Goal: Task Accomplishment & Management: Use online tool/utility

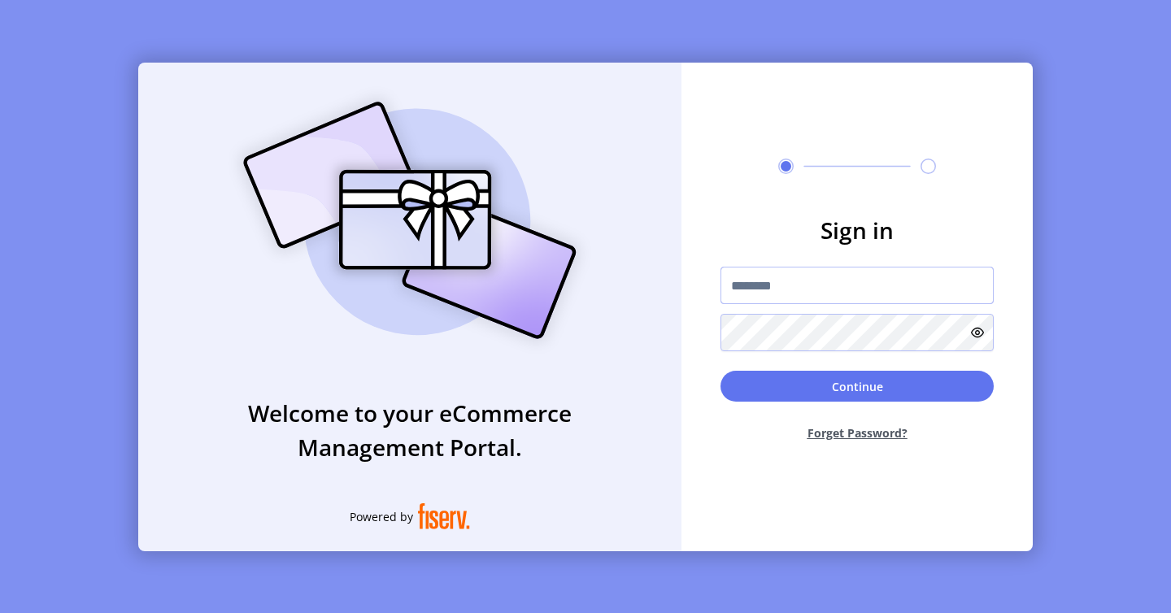
click at [821, 299] on input "text" at bounding box center [857, 285] width 273 height 37
type input "*"
click at [1013, 23] on div "Welcome to your eCommerce Management Portal. Powered by Sign in Continue Forget…" at bounding box center [585, 306] width 1171 height 613
click at [972, 56] on div "Welcome to your eCommerce Management Portal. Powered by Sign in Continue Forget…" at bounding box center [585, 306] width 1171 height 613
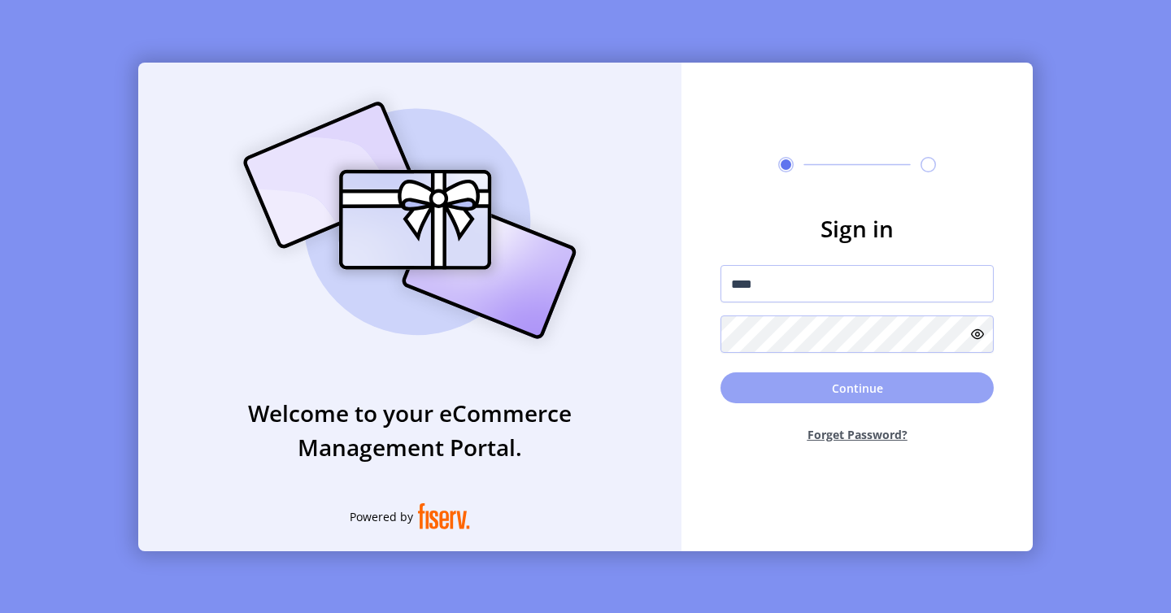
click at [940, 395] on button "Continue" at bounding box center [857, 387] width 273 height 31
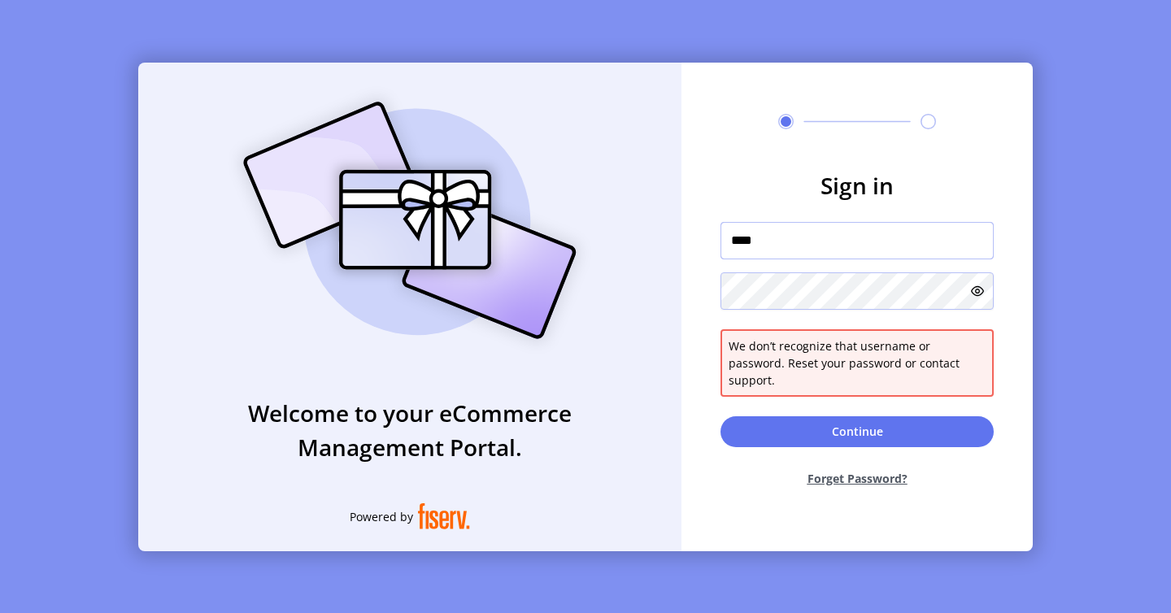
click at [886, 259] on input "****" at bounding box center [857, 240] width 273 height 37
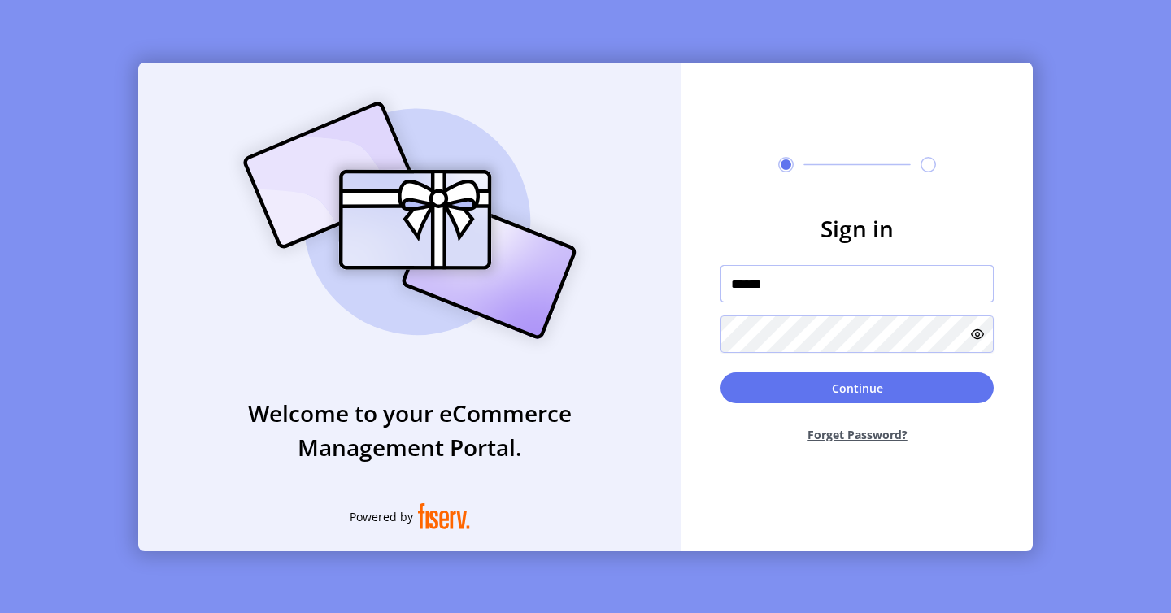
type input "**********"
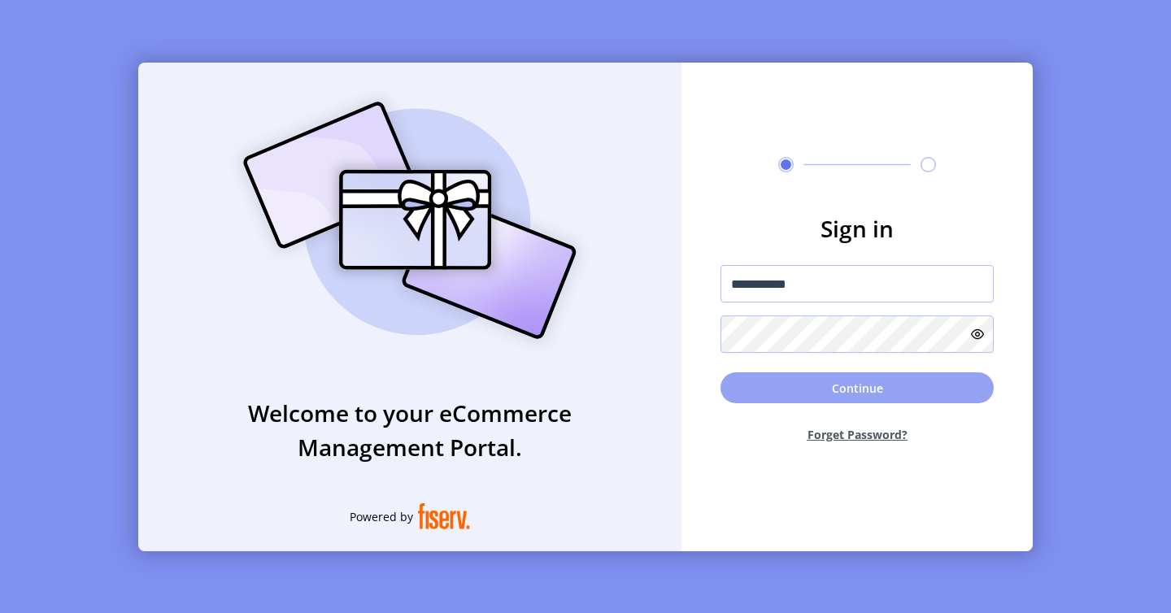
click at [865, 383] on button "Continue" at bounding box center [857, 387] width 273 height 31
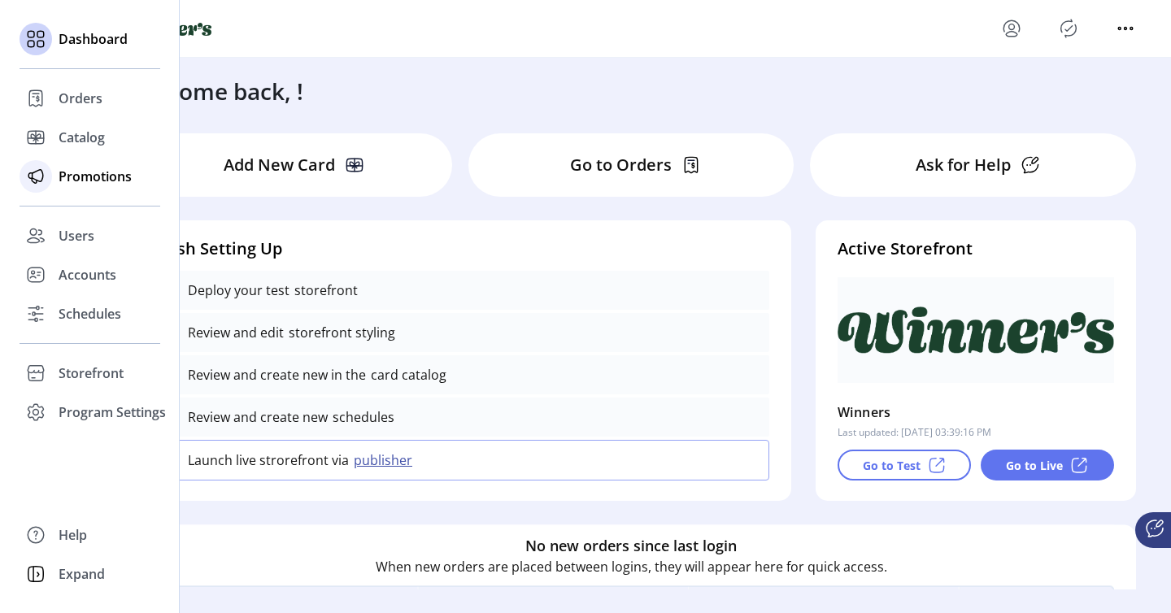
click at [94, 173] on span "Promotions" at bounding box center [95, 177] width 73 height 20
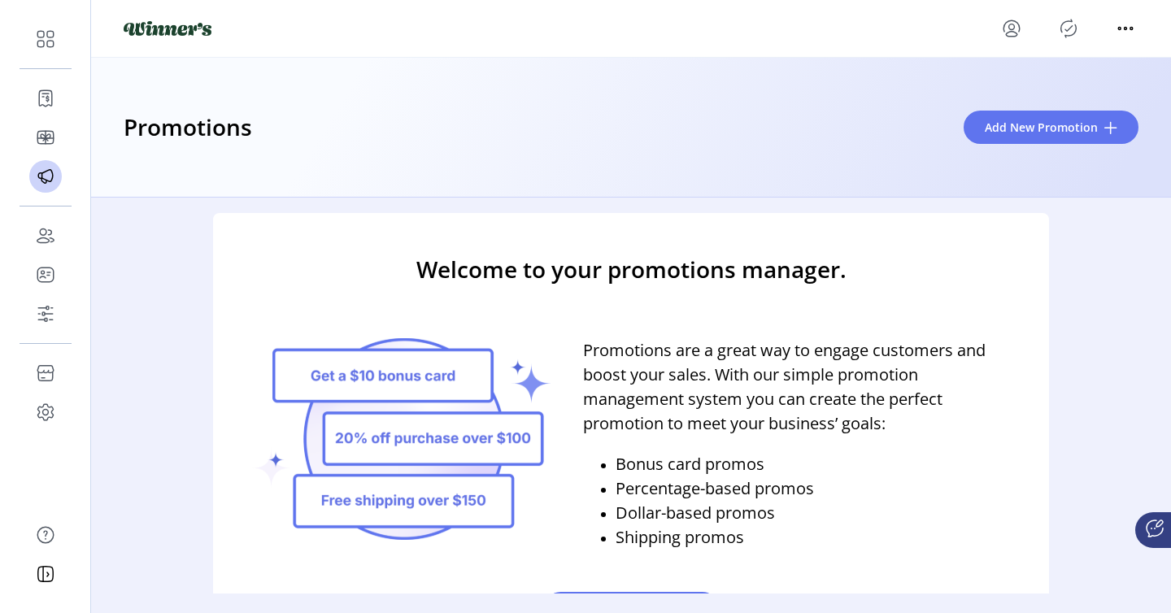
scroll to position [4, 0]
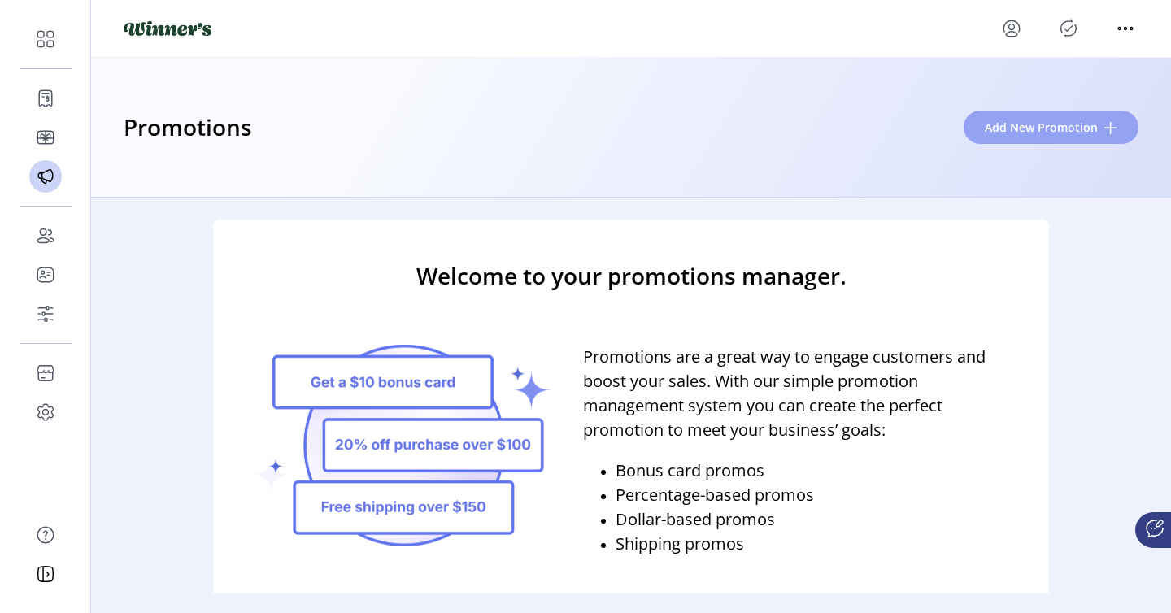
click at [1065, 132] on span "Add New Promotion" at bounding box center [1041, 127] width 113 height 17
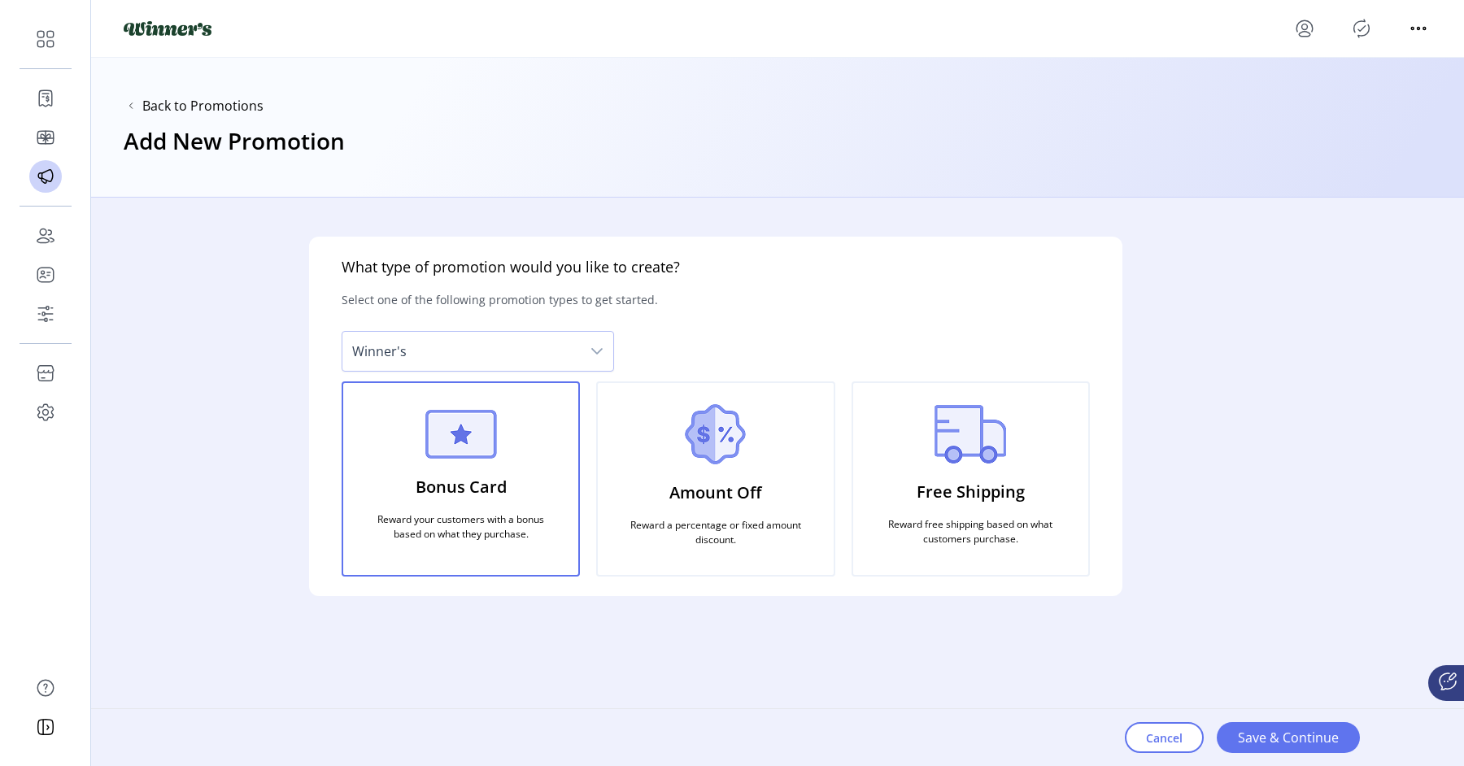
click at [1170, 479] on div "What type of promotion would you like to create? Select one of the following pr…" at bounding box center [715, 472] width 1249 height 549
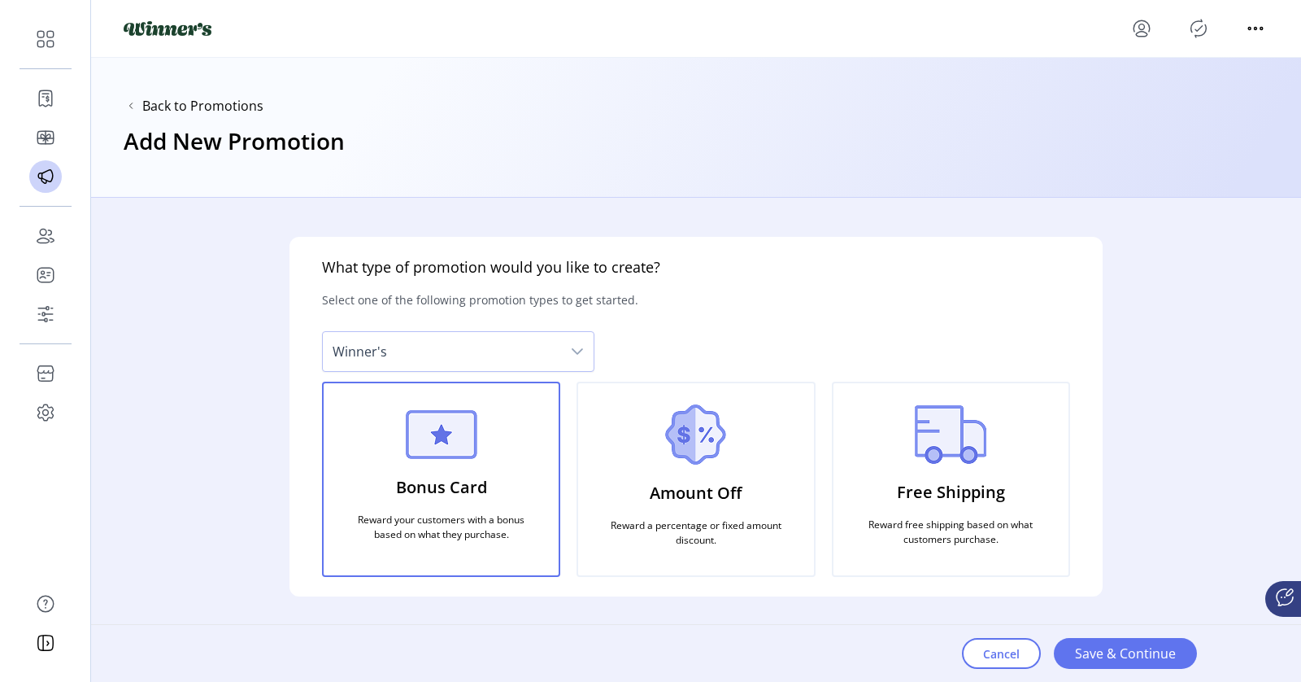
click at [677, 442] on img at bounding box center [695, 434] width 61 height 60
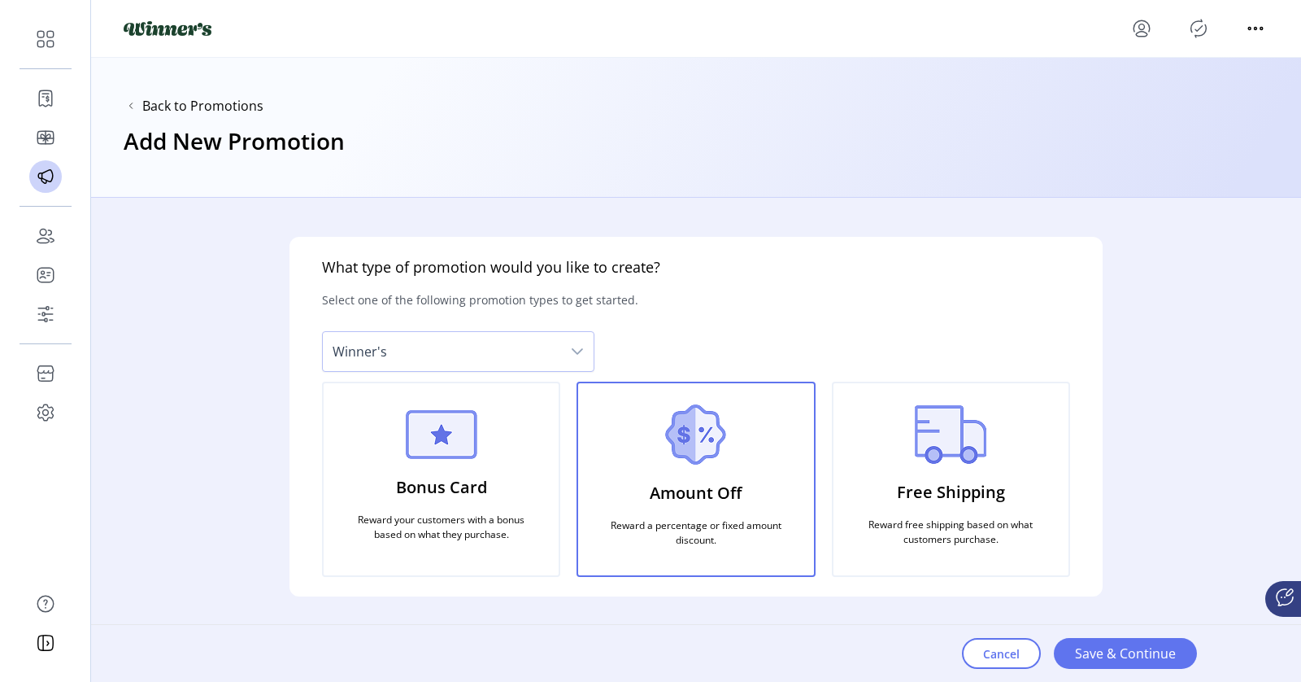
click at [891, 441] on div "Free Shipping Reward free shipping based on what customers purchase." at bounding box center [951, 478] width 238 height 195
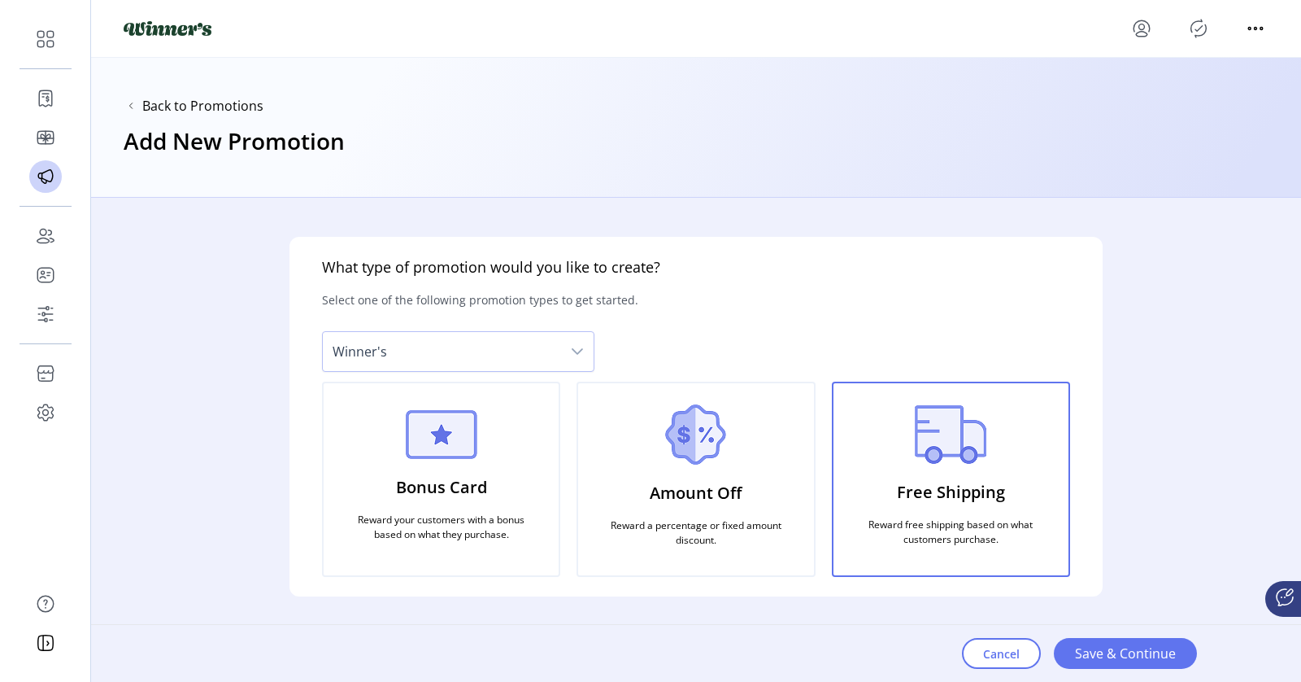
click at [781, 465] on div "Amount Off Reward a percentage or fixed amount discount." at bounding box center [696, 478] width 238 height 195
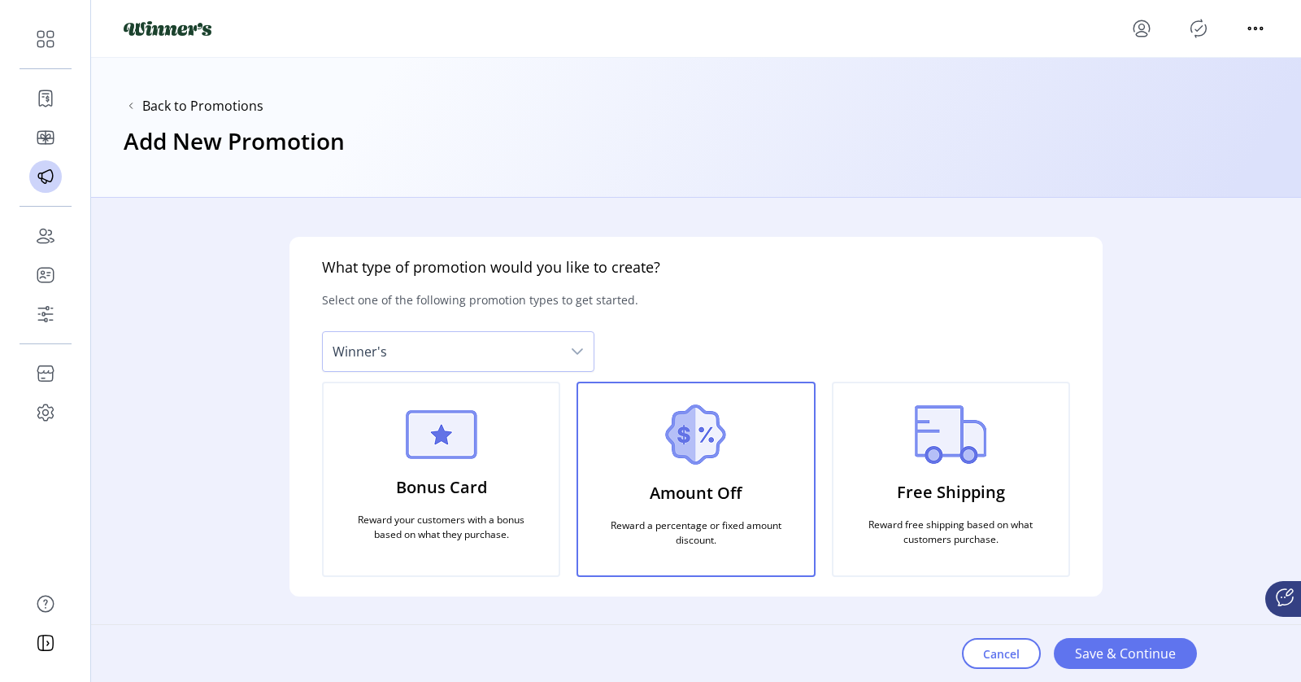
click at [478, 457] on div "Bonus Card Reward your customers with a bonus based on what they purchase." at bounding box center [441, 478] width 238 height 195
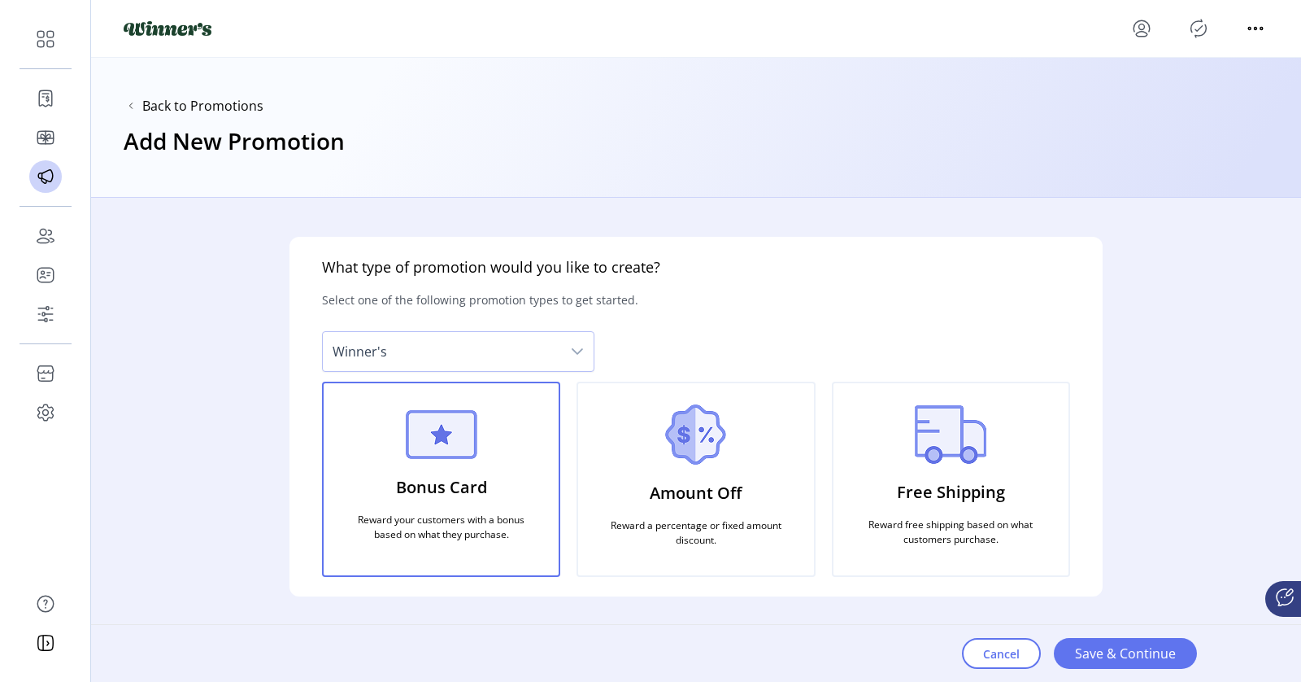
click at [656, 455] on div "Amount Off Reward a percentage or fixed amount discount." at bounding box center [696, 478] width 238 height 195
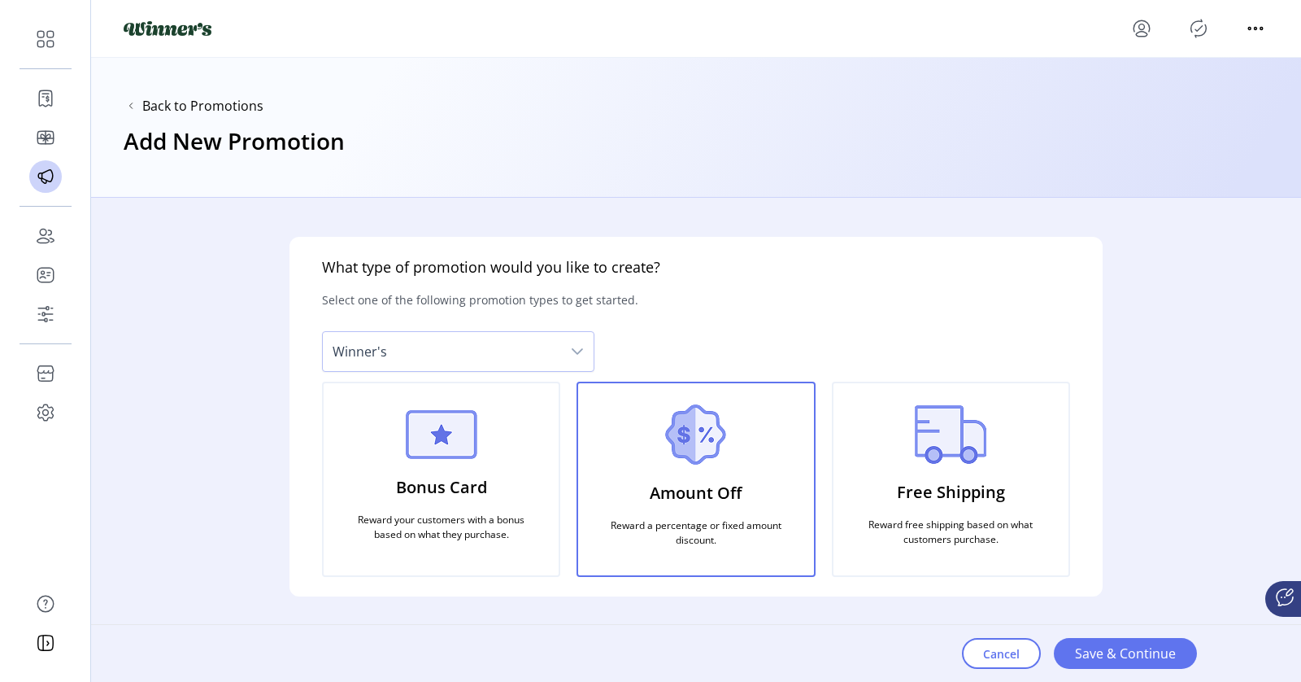
click at [980, 466] on div "Free Shipping Reward free shipping based on what customers purchase." at bounding box center [951, 478] width 238 height 195
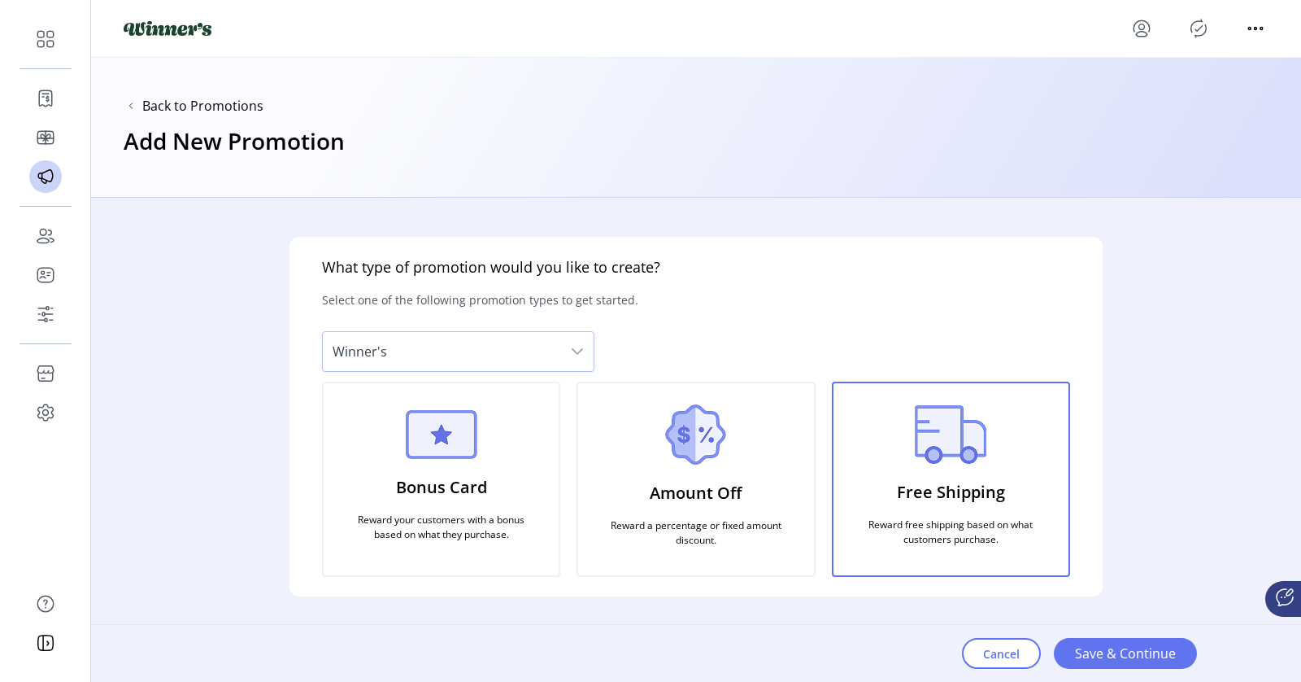
click at [760, 473] on div "Amount Off Reward a percentage or fixed amount discount." at bounding box center [696, 478] width 238 height 195
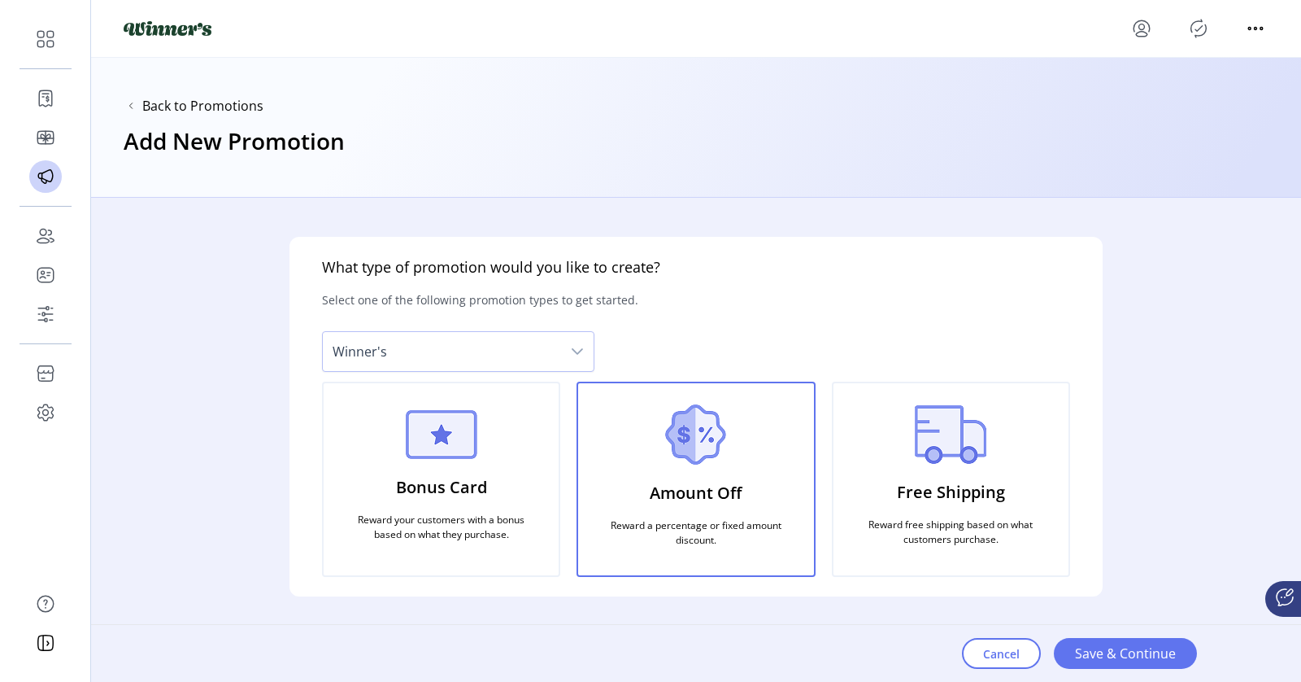
click at [454, 456] on img at bounding box center [441, 434] width 72 height 49
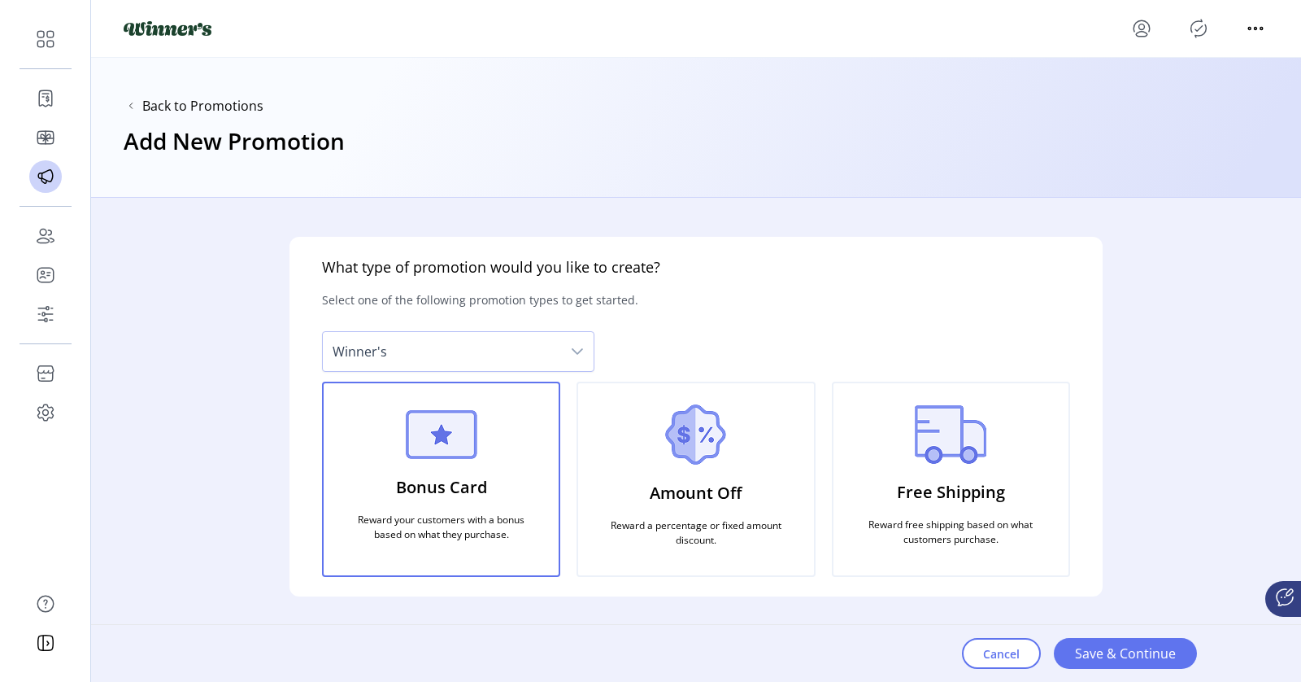
click at [439, 464] on div "Bonus Card Reward your customers with a bonus based on what they purchase." at bounding box center [441, 478] width 238 height 195
click at [445, 446] on img at bounding box center [441, 434] width 72 height 49
click at [677, 425] on img at bounding box center [695, 434] width 61 height 60
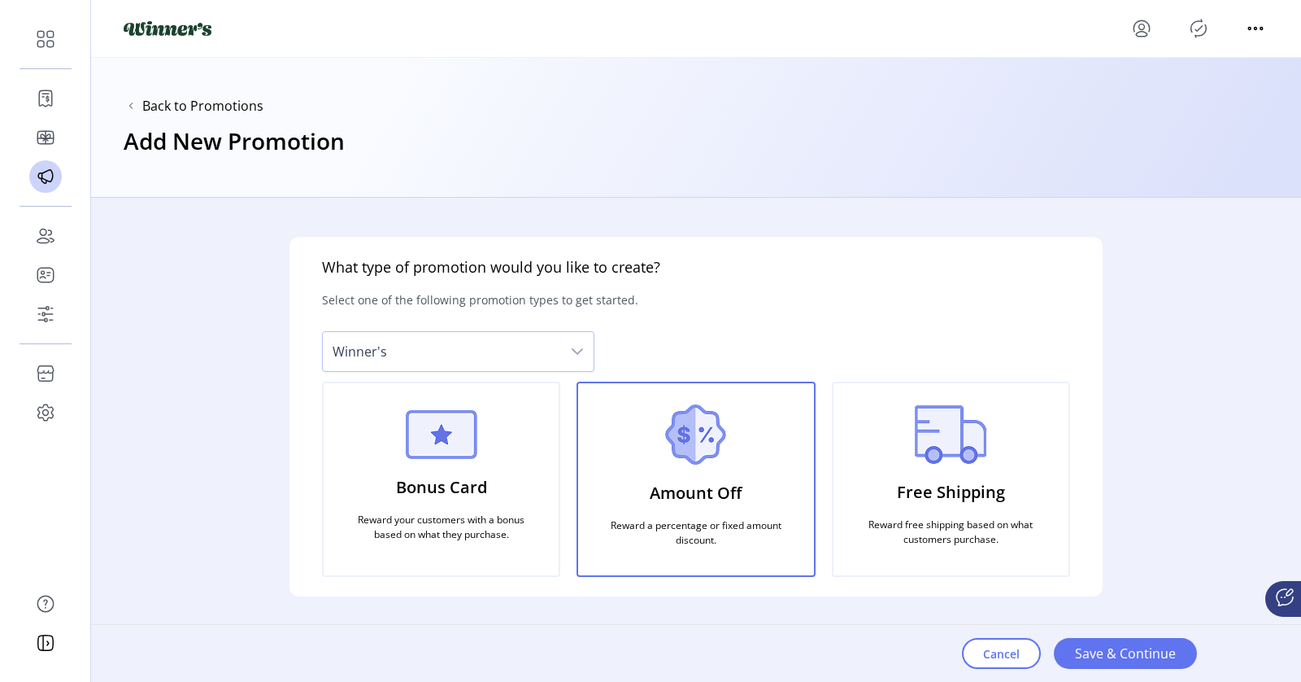
click at [965, 460] on img at bounding box center [951, 434] width 72 height 59
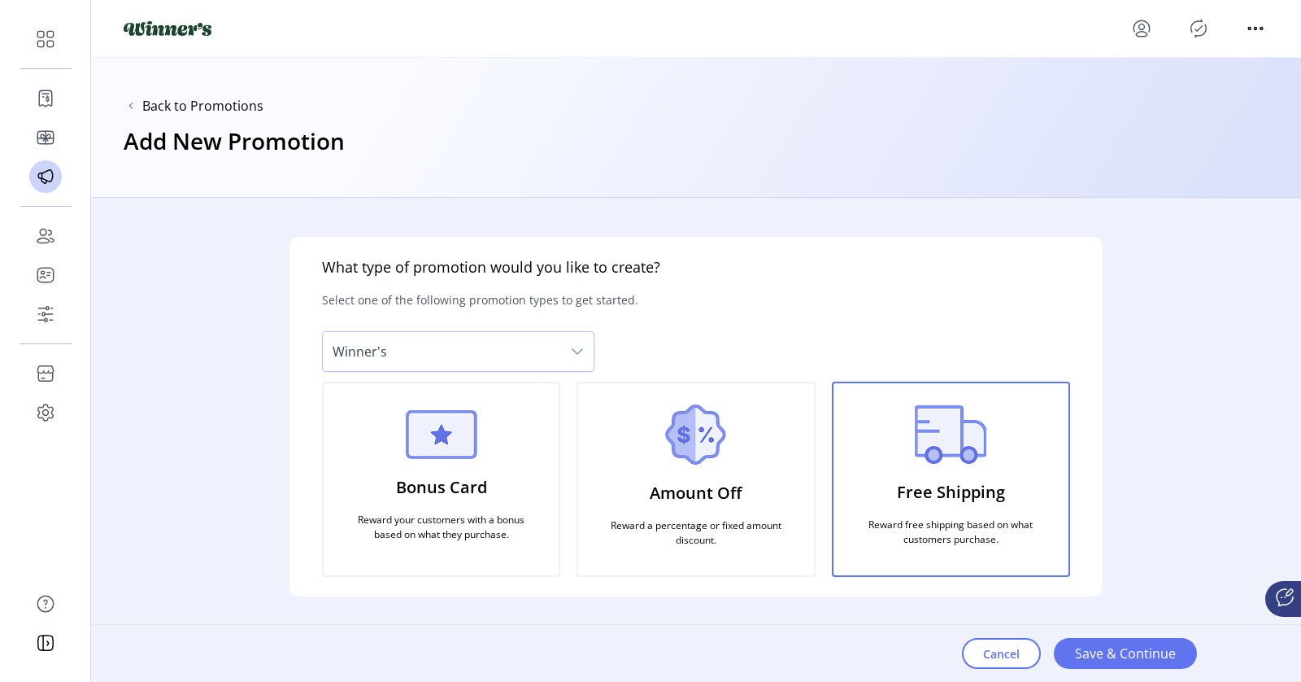
click at [704, 464] on img at bounding box center [695, 434] width 61 height 60
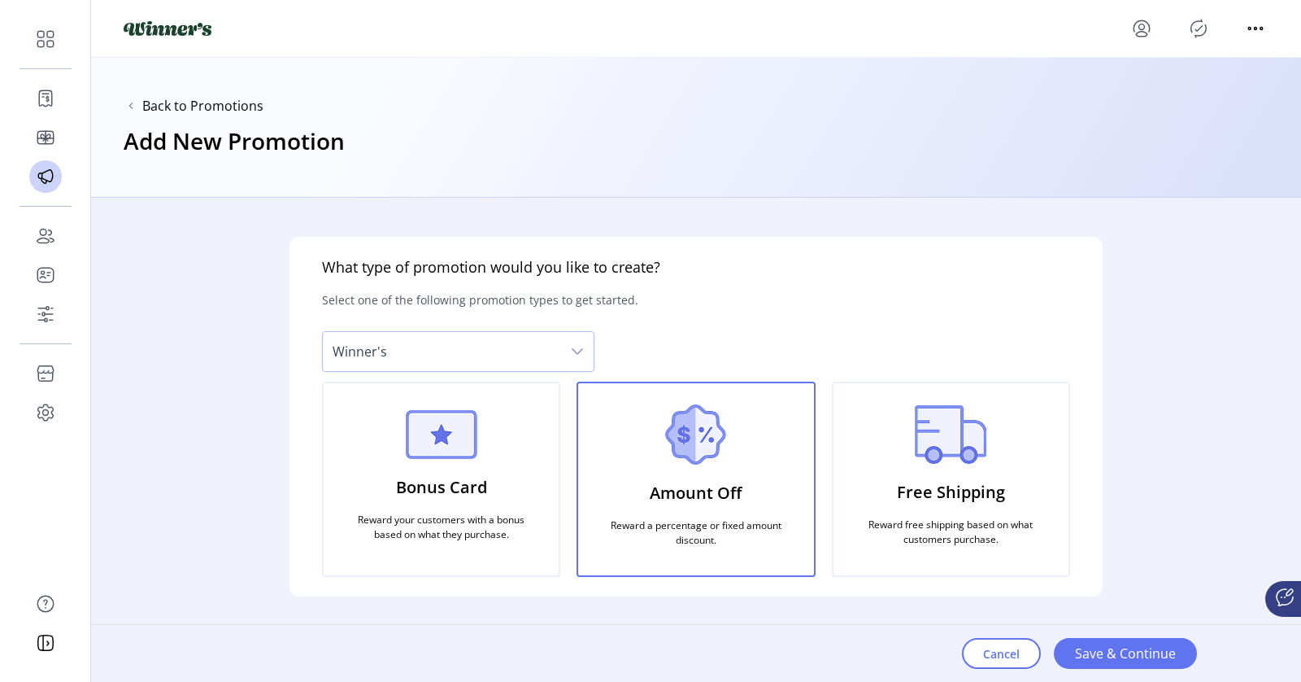
click at [449, 435] on img at bounding box center [441, 434] width 72 height 49
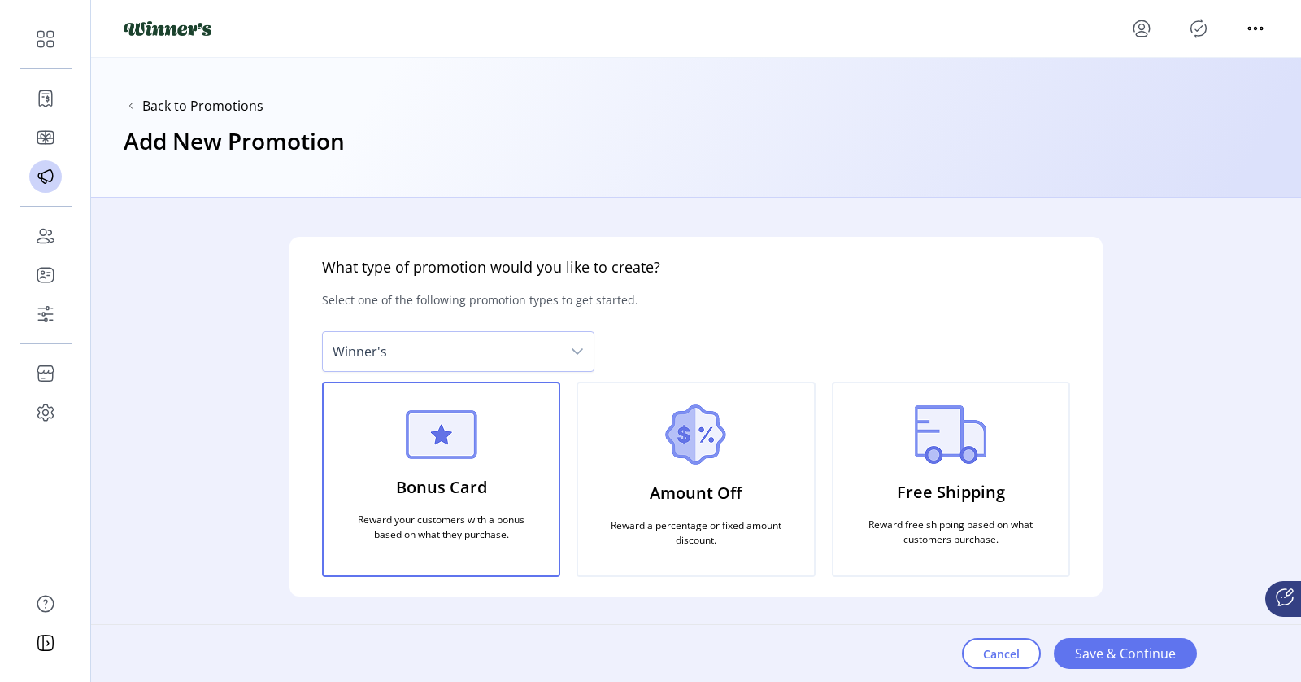
click at [744, 444] on div "Amount Off Reward a percentage or fixed amount discount." at bounding box center [696, 478] width 238 height 195
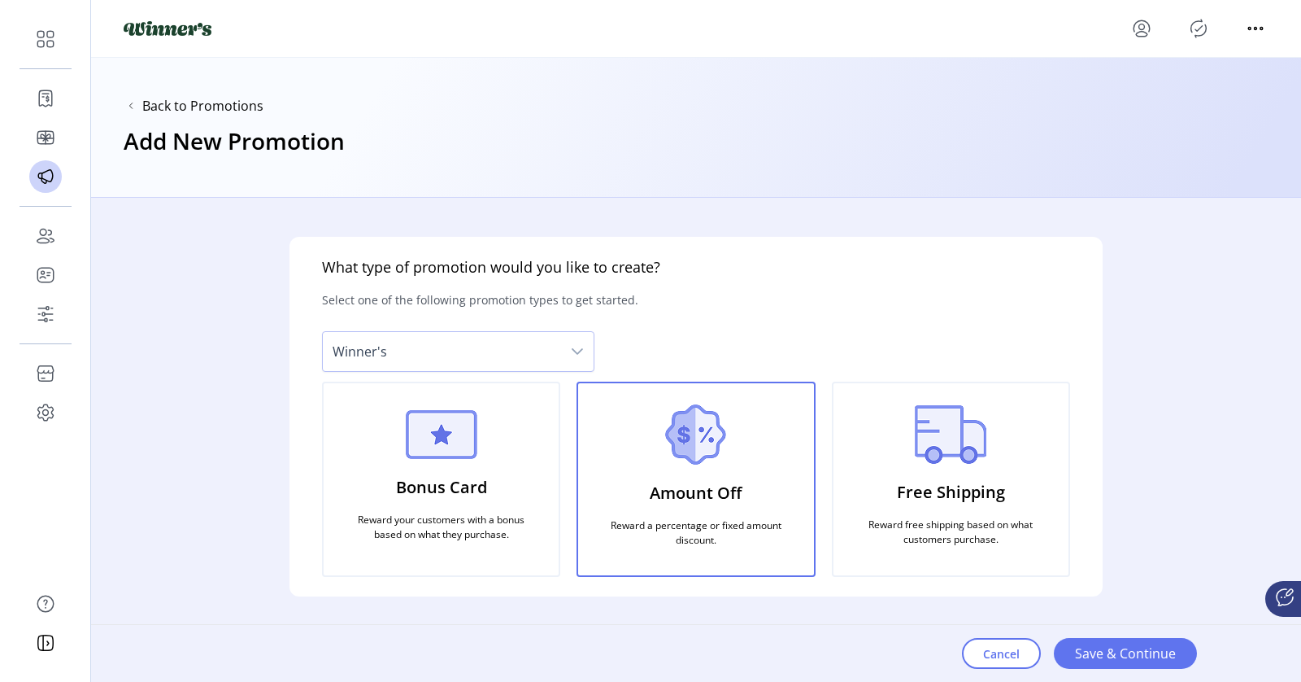
click at [456, 448] on img at bounding box center [441, 434] width 72 height 49
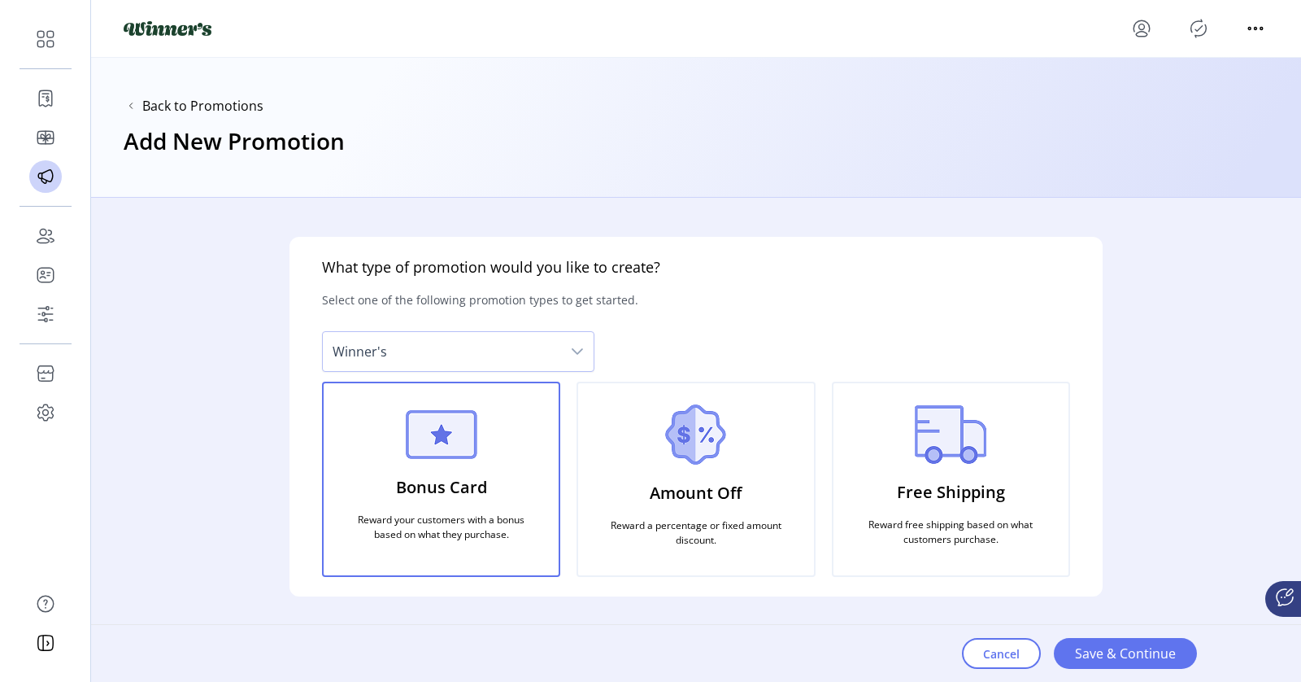
click at [659, 460] on div "Amount Off Reward a percentage or fixed amount discount." at bounding box center [696, 478] width 238 height 195
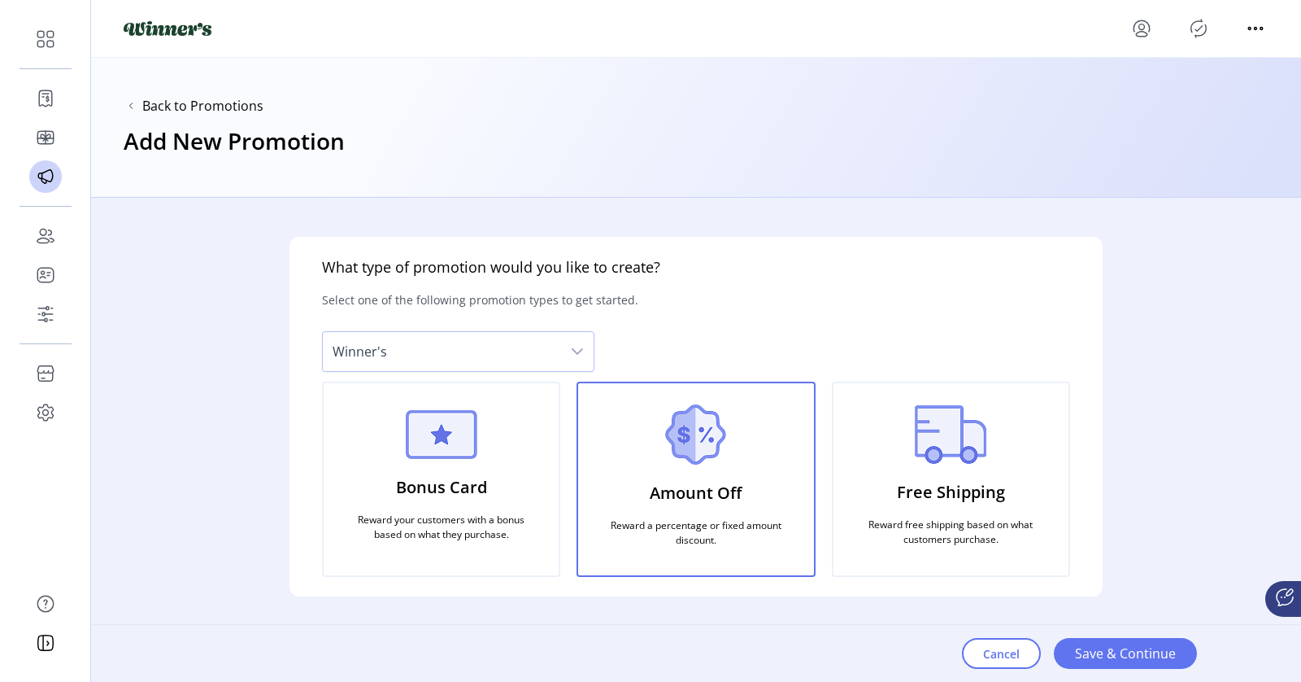
click at [488, 459] on div "Bonus Card Reward your customers with a bonus based on what they purchase." at bounding box center [441, 478] width 238 height 195
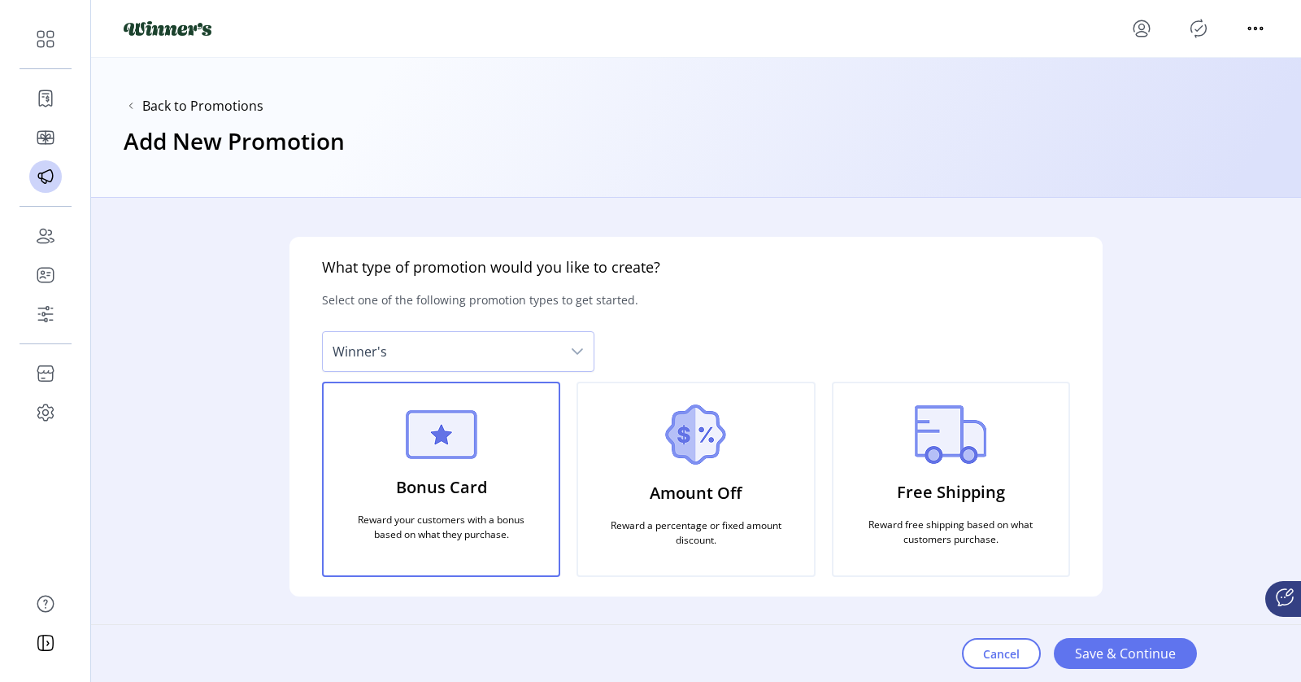
click at [603, 477] on div "Amount Off Reward a percentage or fixed amount discount." at bounding box center [696, 478] width 238 height 195
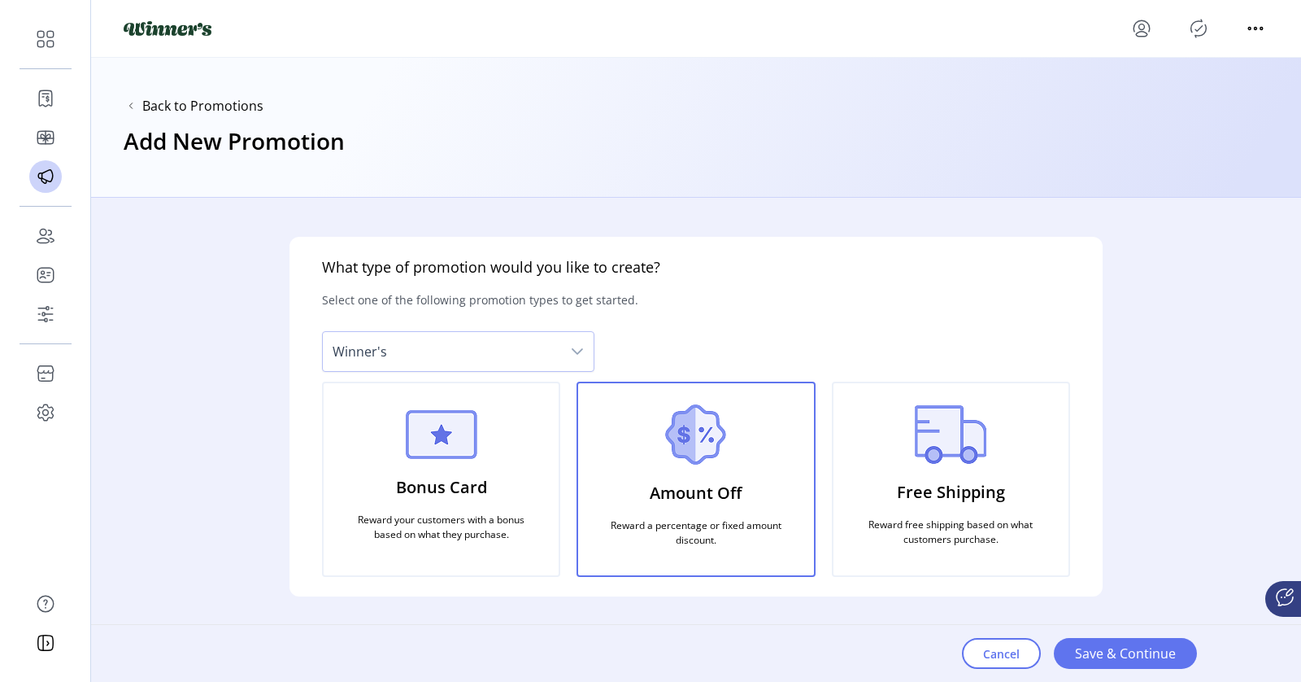
click at [898, 466] on div "Free Shipping Reward free shipping based on what customers purchase." at bounding box center [951, 478] width 238 height 195
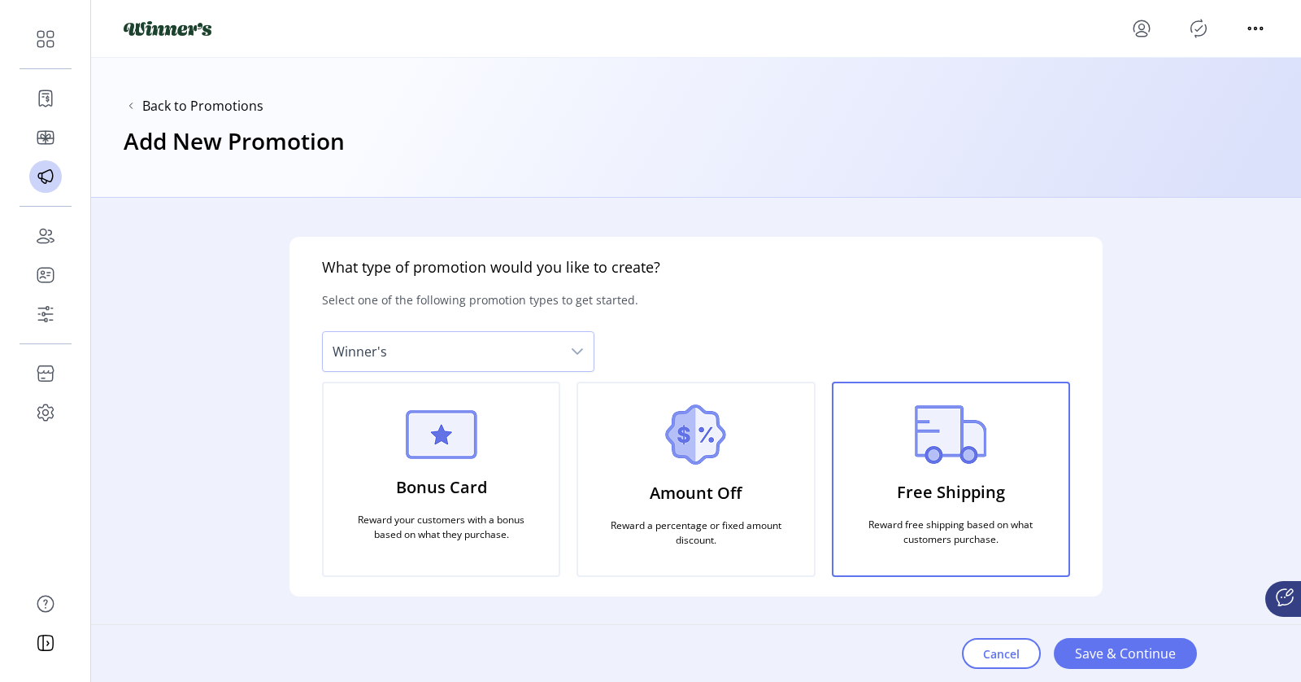
click at [731, 468] on div "Amount Off Reward a percentage or fixed amount discount." at bounding box center [696, 478] width 238 height 195
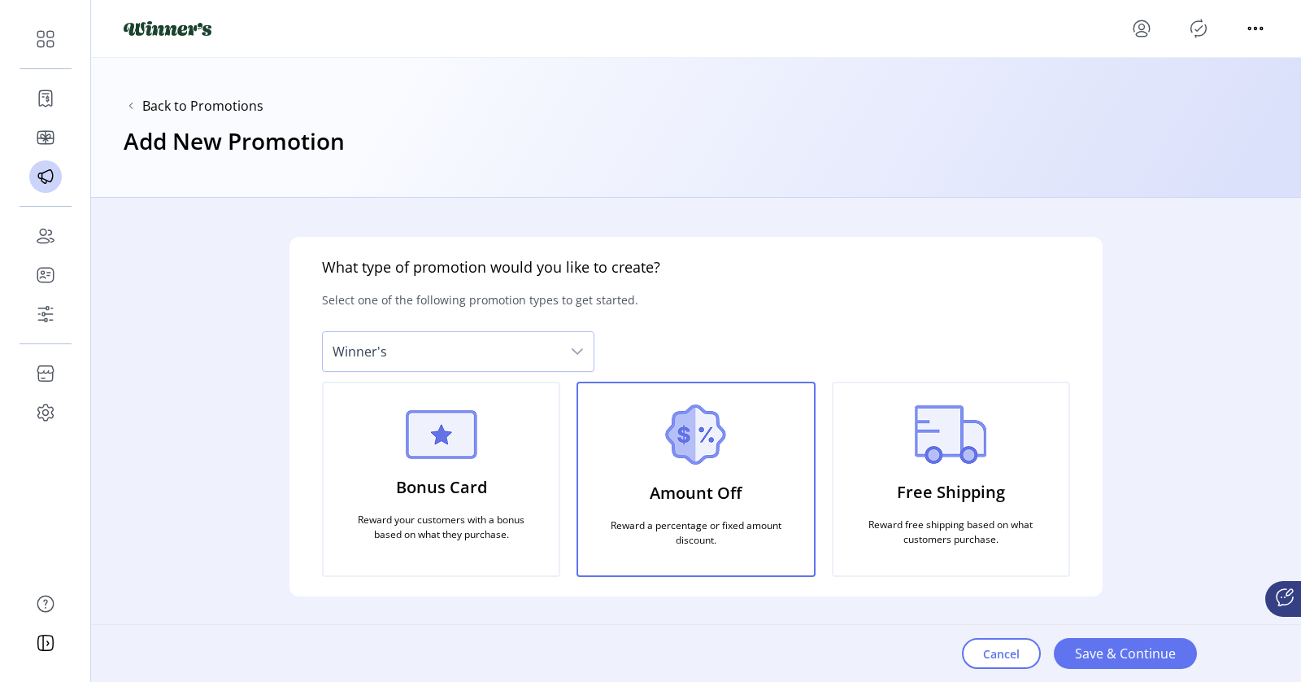
click at [485, 468] on p "Bonus Card" at bounding box center [441, 486] width 91 height 37
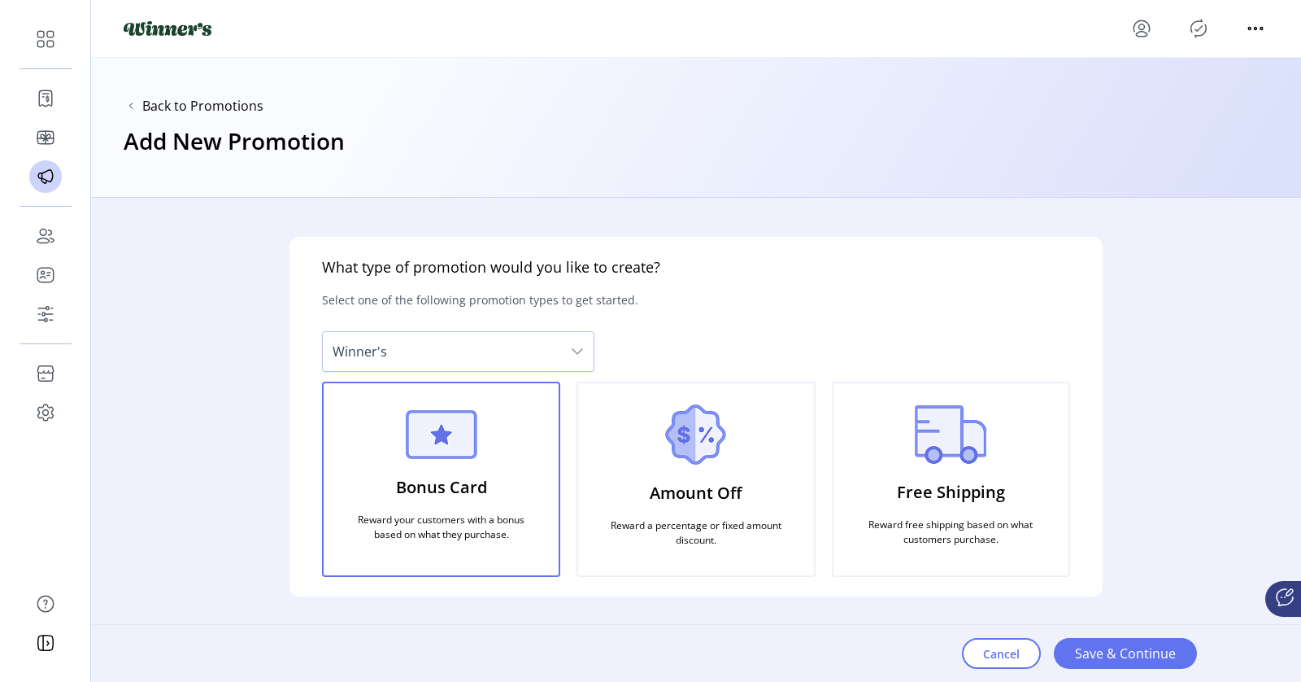
click at [698, 432] on img at bounding box center [695, 434] width 61 height 60
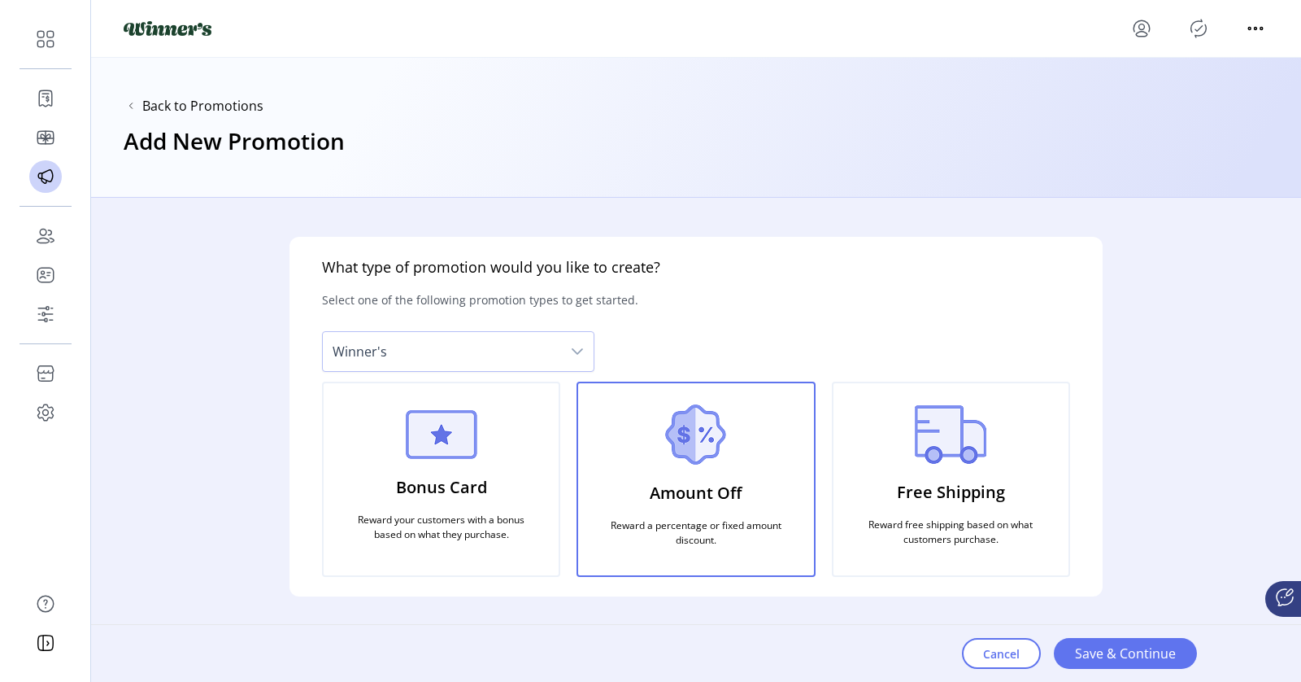
click at [943, 450] on img at bounding box center [951, 434] width 72 height 59
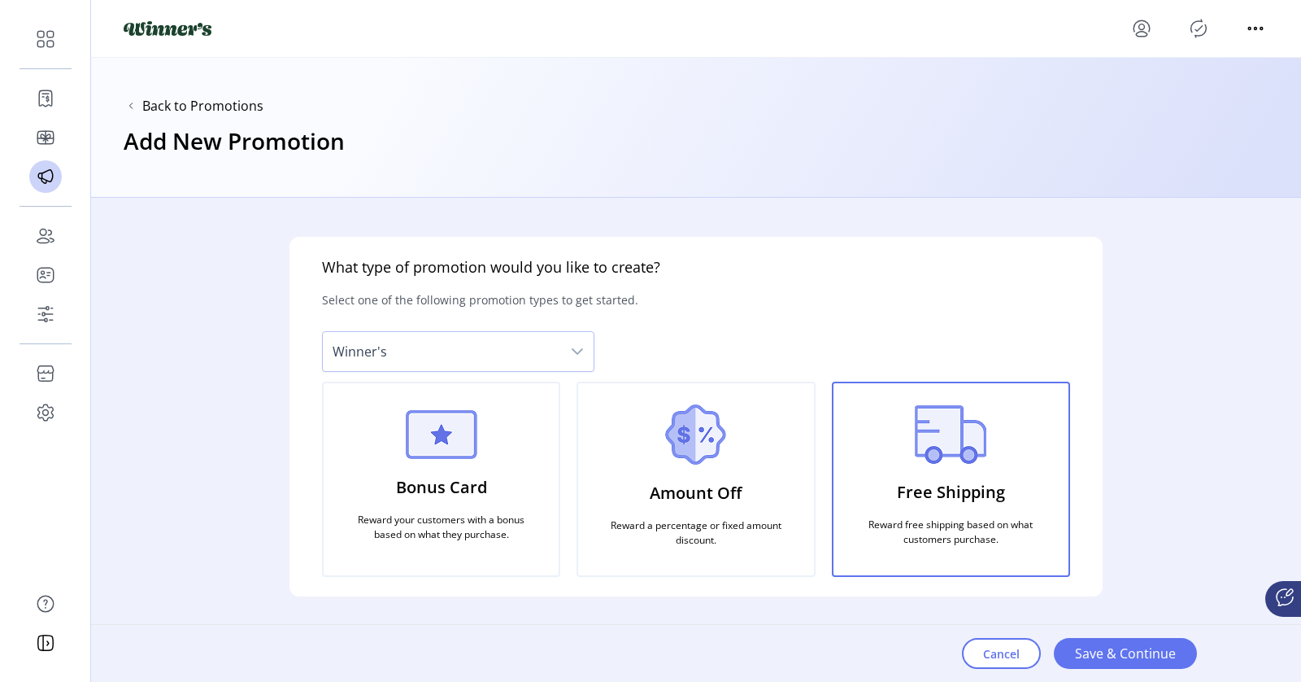
click at [468, 519] on p "Reward your customers with a bonus based on what they purchase." at bounding box center [441, 527] width 196 height 42
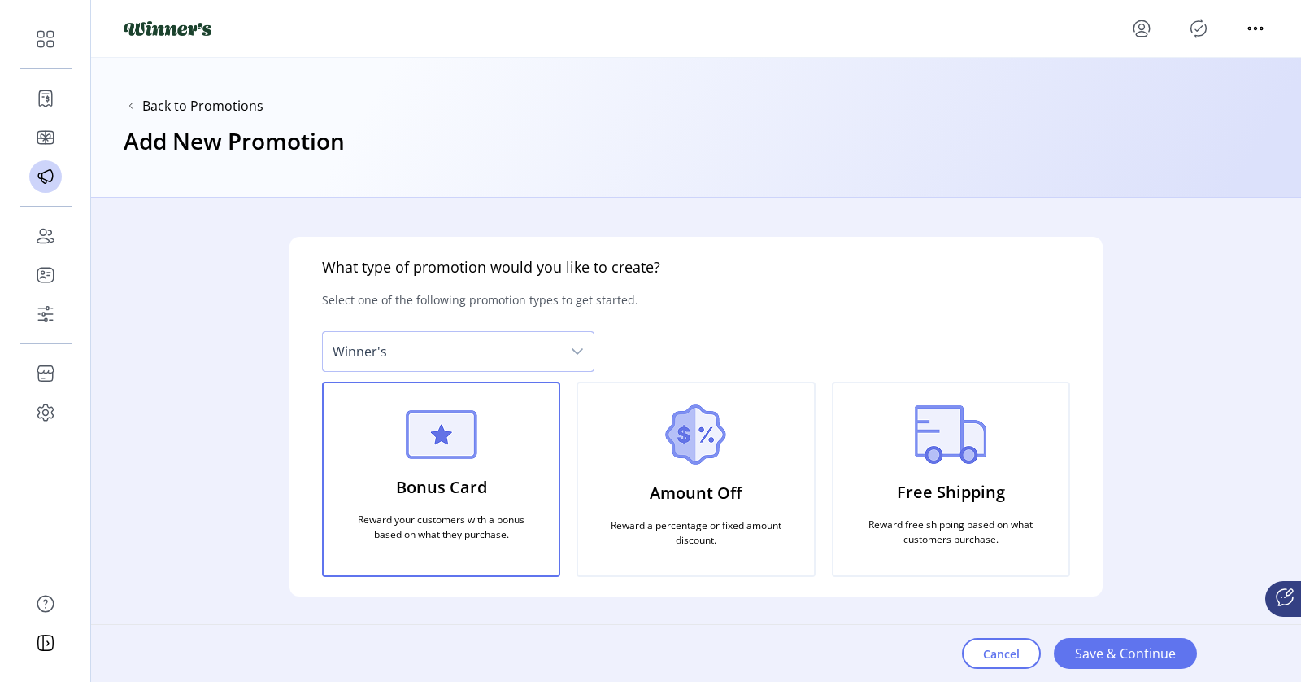
click at [432, 342] on span "Winner's" at bounding box center [442, 351] width 238 height 39
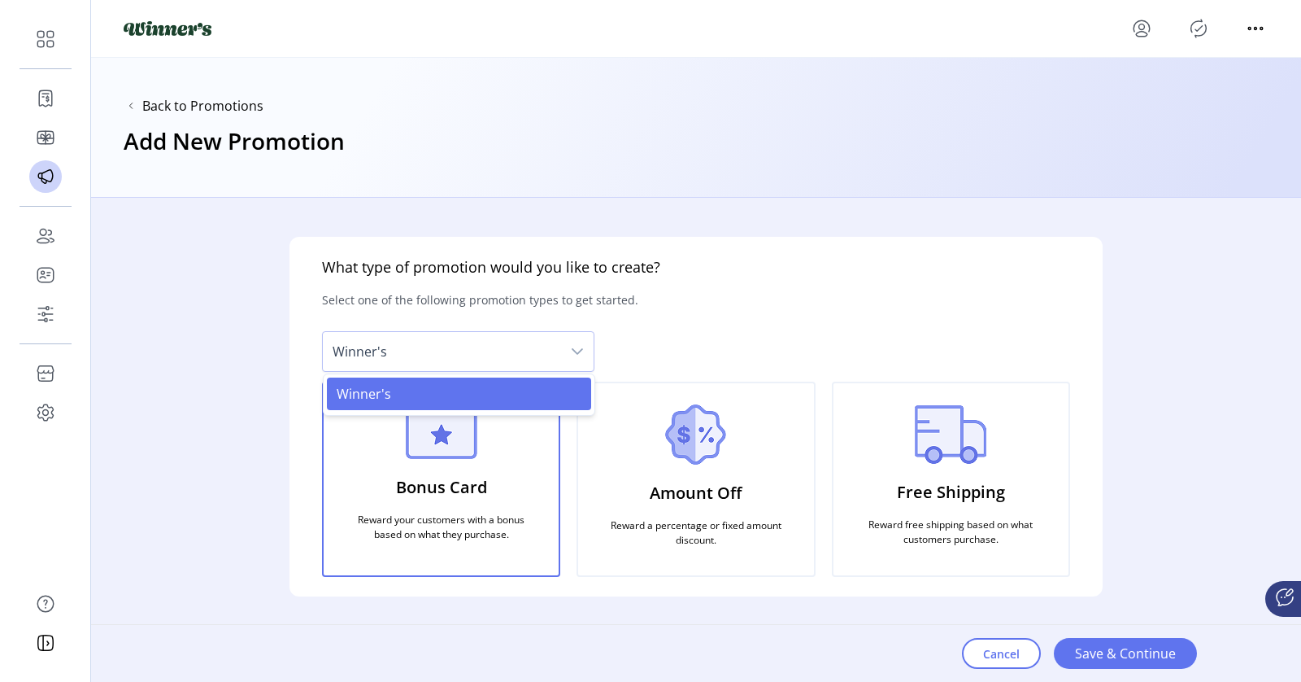
click at [703, 312] on div "What type of promotion would you like to create? Select one of the following pr…" at bounding box center [696, 416] width 813 height 359
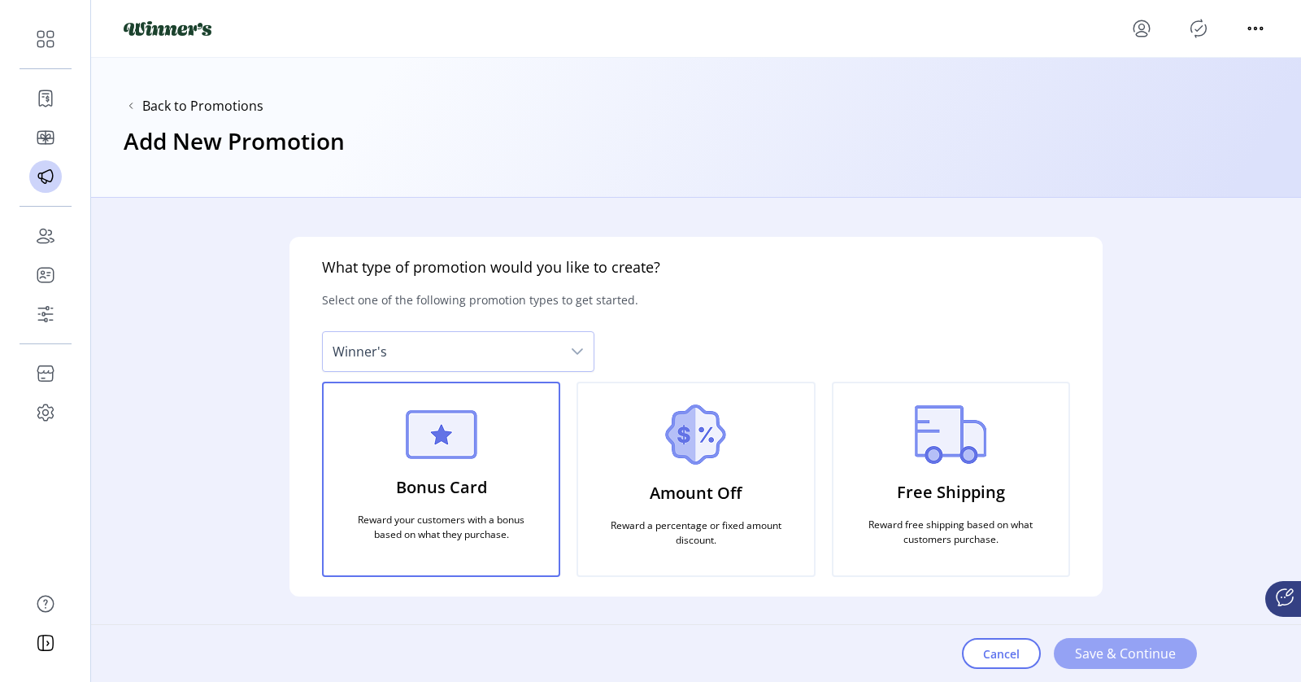
click at [1158, 612] on span "Save & Continue" at bounding box center [1125, 653] width 101 height 20
